Goal: Task Accomplishment & Management: Complete application form

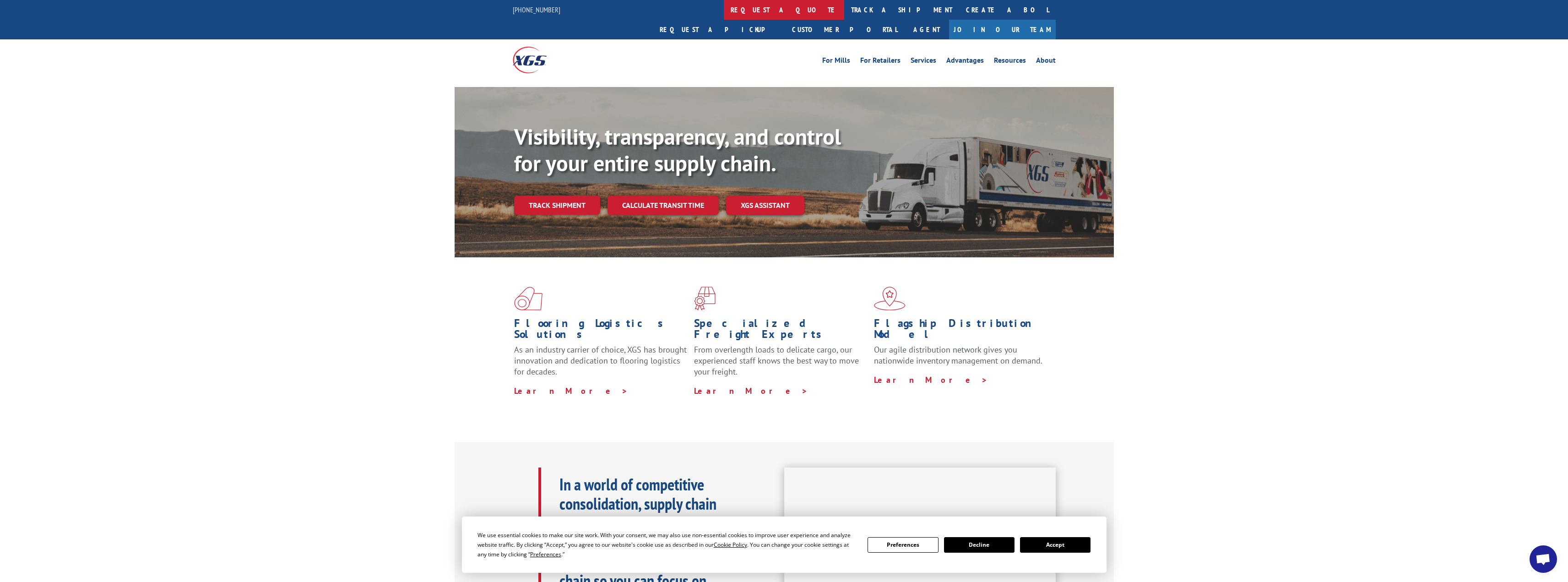
click at [724, 11] on link "request a quote" at bounding box center [784, 10] width 121 height 19
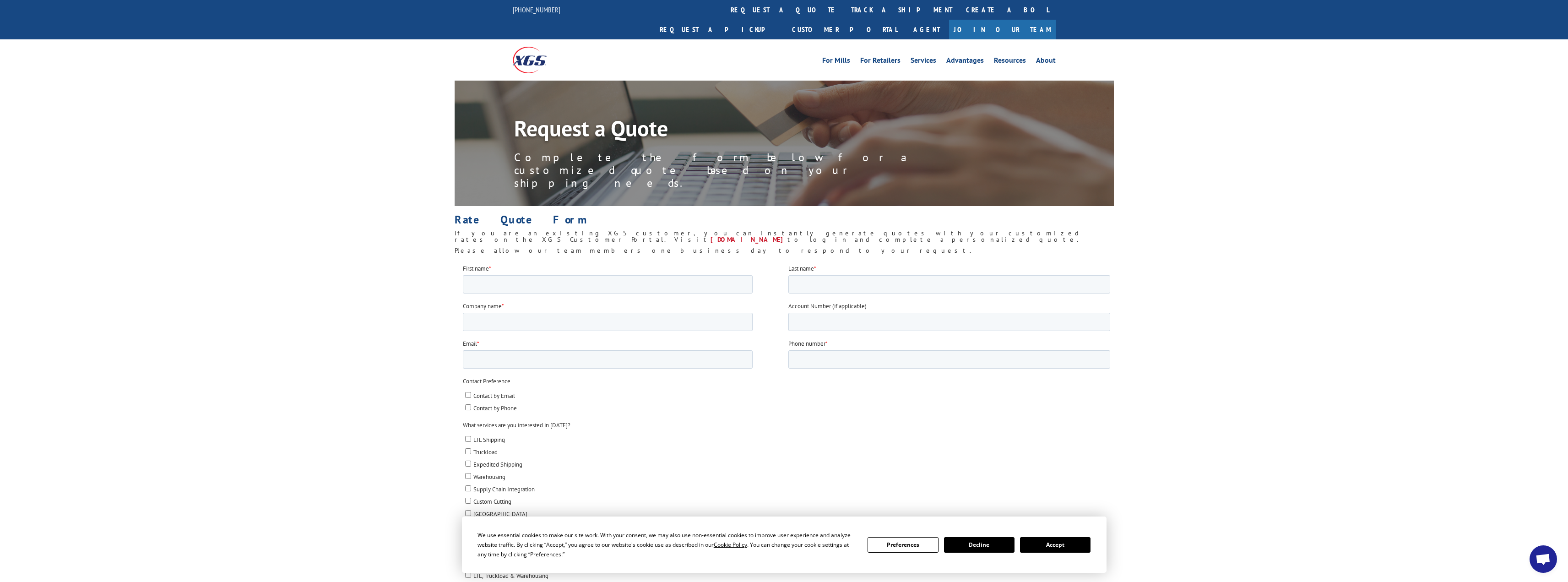
click at [468, 438] on input "LTL Shipping" at bounding box center [467, 438] width 6 height 6
checkbox input "true"
click at [467, 392] on input "Contact by Email" at bounding box center [467, 394] width 6 height 6
checkbox input "true"
click at [1046, 544] on button "Accept" at bounding box center [1055, 545] width 71 height 16
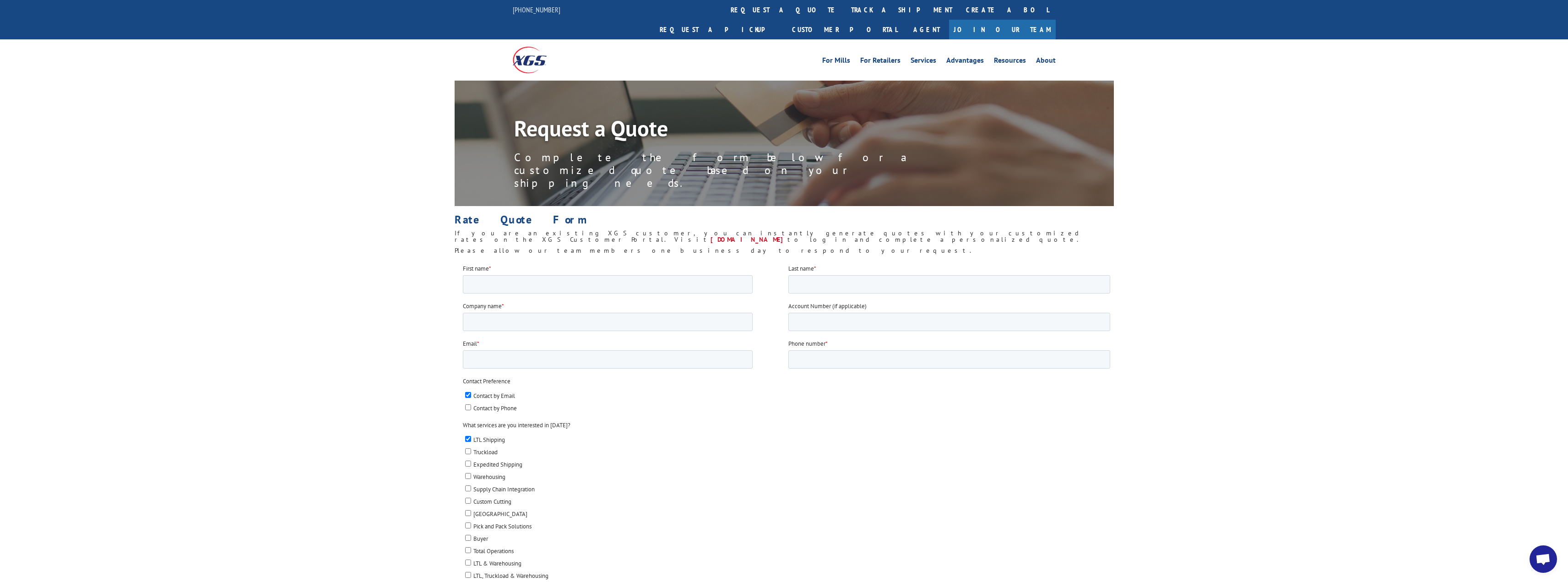
type input "90601"
drag, startPoint x: 1567, startPoint y: 268, endPoint x: 1566, endPoint y: 314, distance: 46.0
click at [1559, 340] on div at bounding box center [784, 587] width 1568 height 648
